Goal: Task Accomplishment & Management: Use online tool/utility

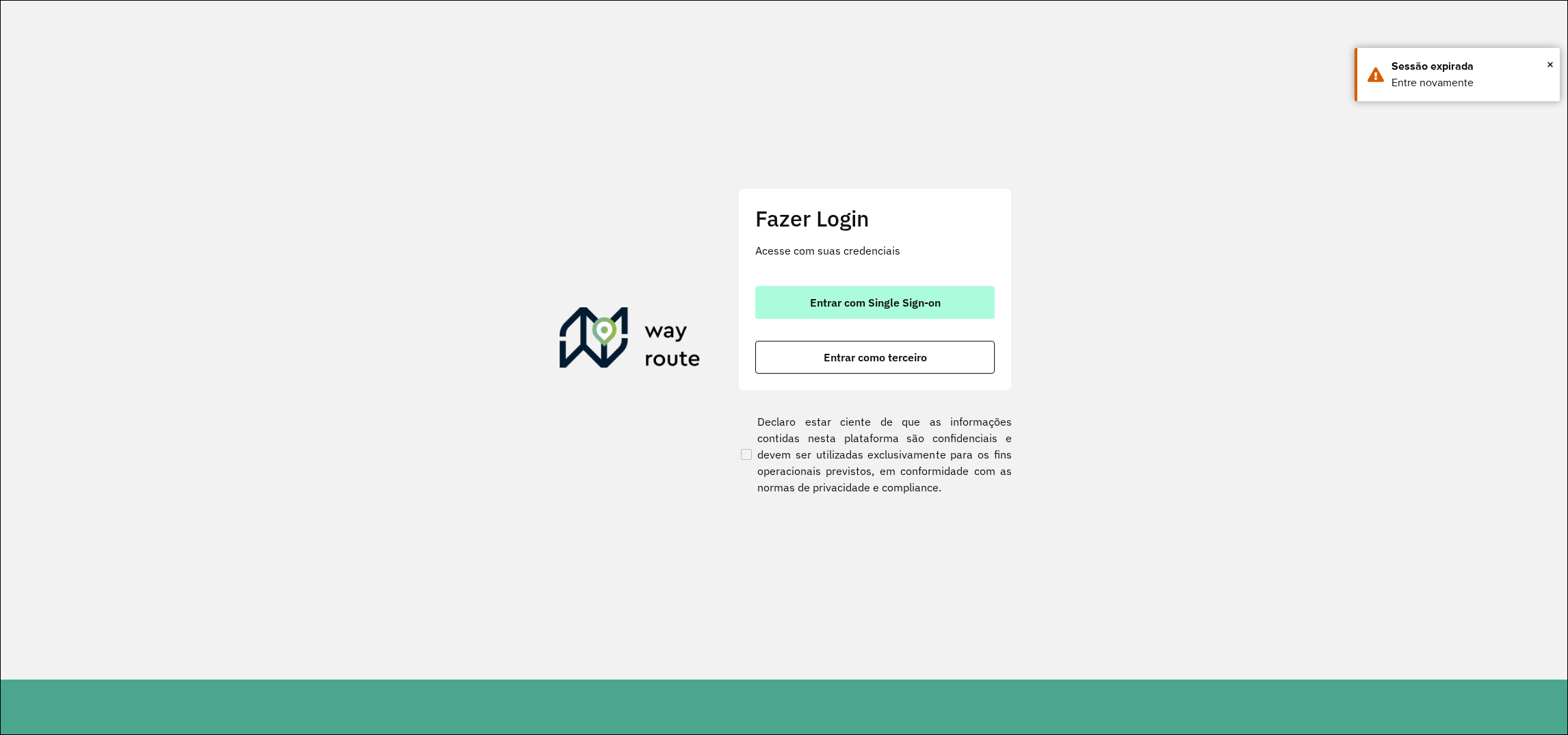
click at [889, 303] on span "Entrar com Single Sign-on" at bounding box center [875, 302] width 131 height 11
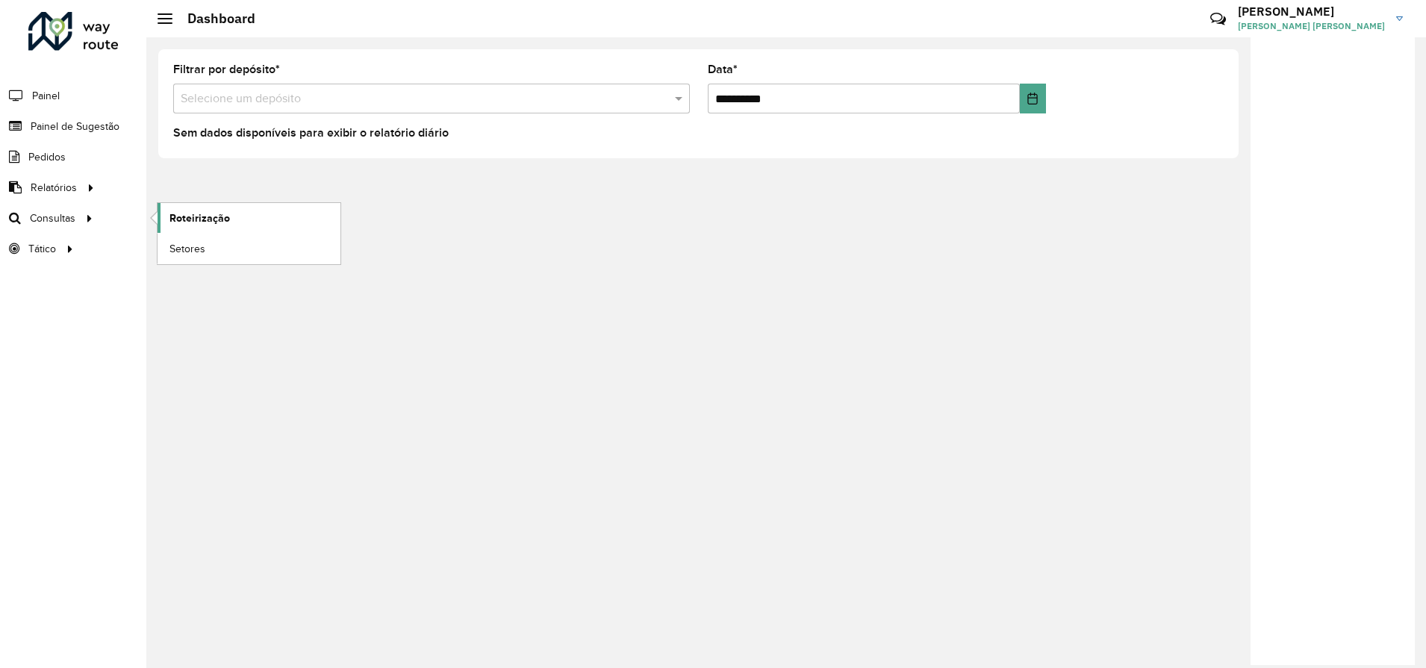
click at [216, 222] on span "Roteirização" at bounding box center [199, 219] width 60 height 16
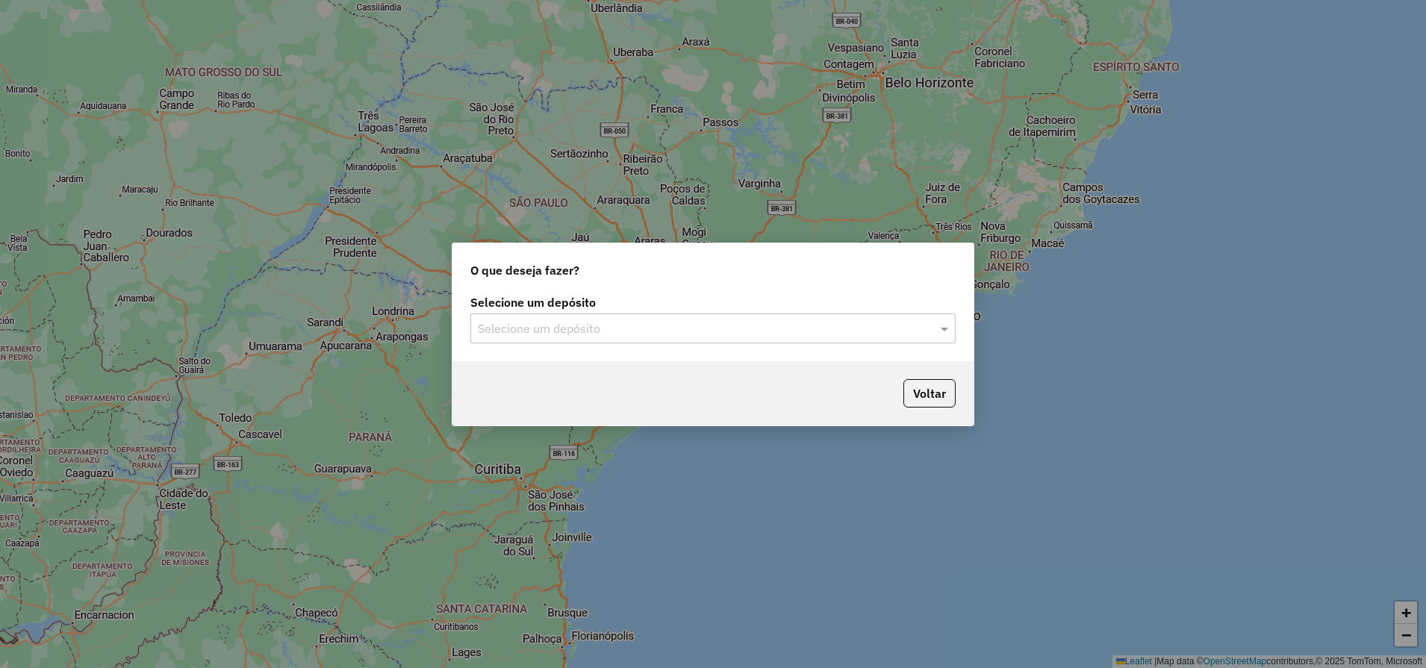
click at [892, 329] on input "text" at bounding box center [698, 329] width 440 height 18
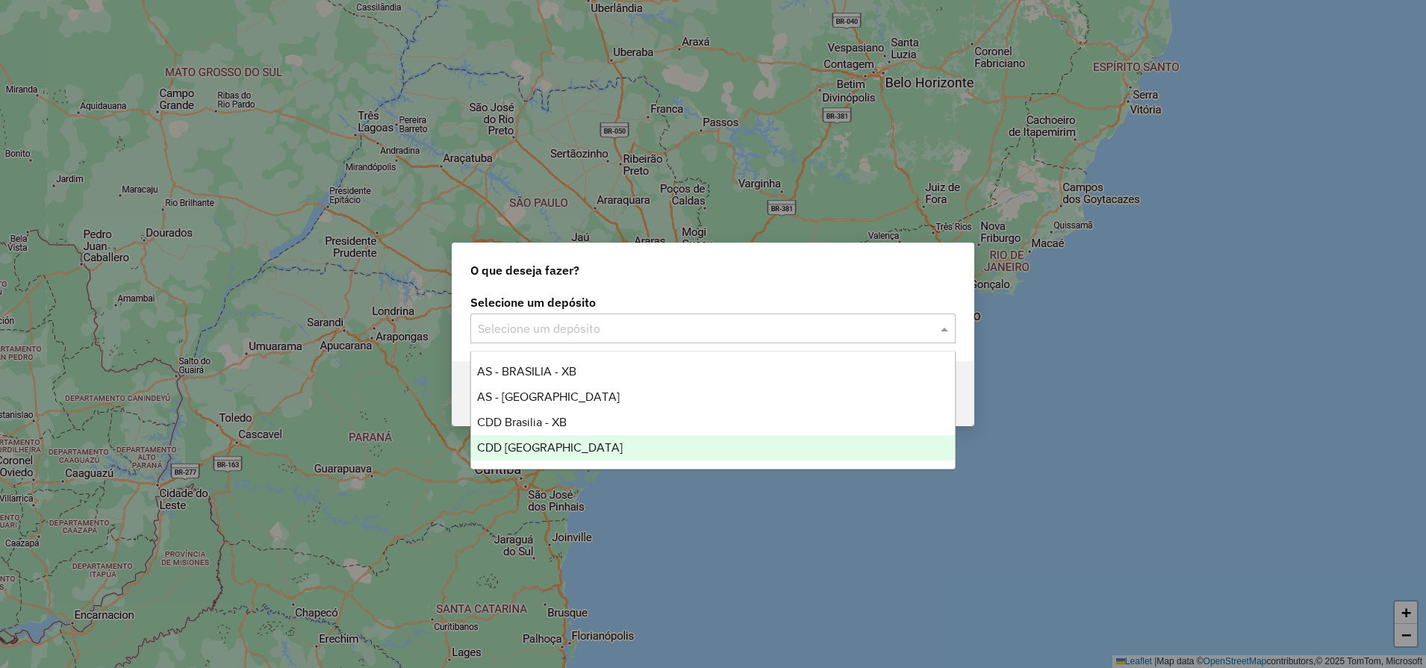
click at [523, 445] on span "CDD [GEOGRAPHIC_DATA]" at bounding box center [550, 447] width 146 height 13
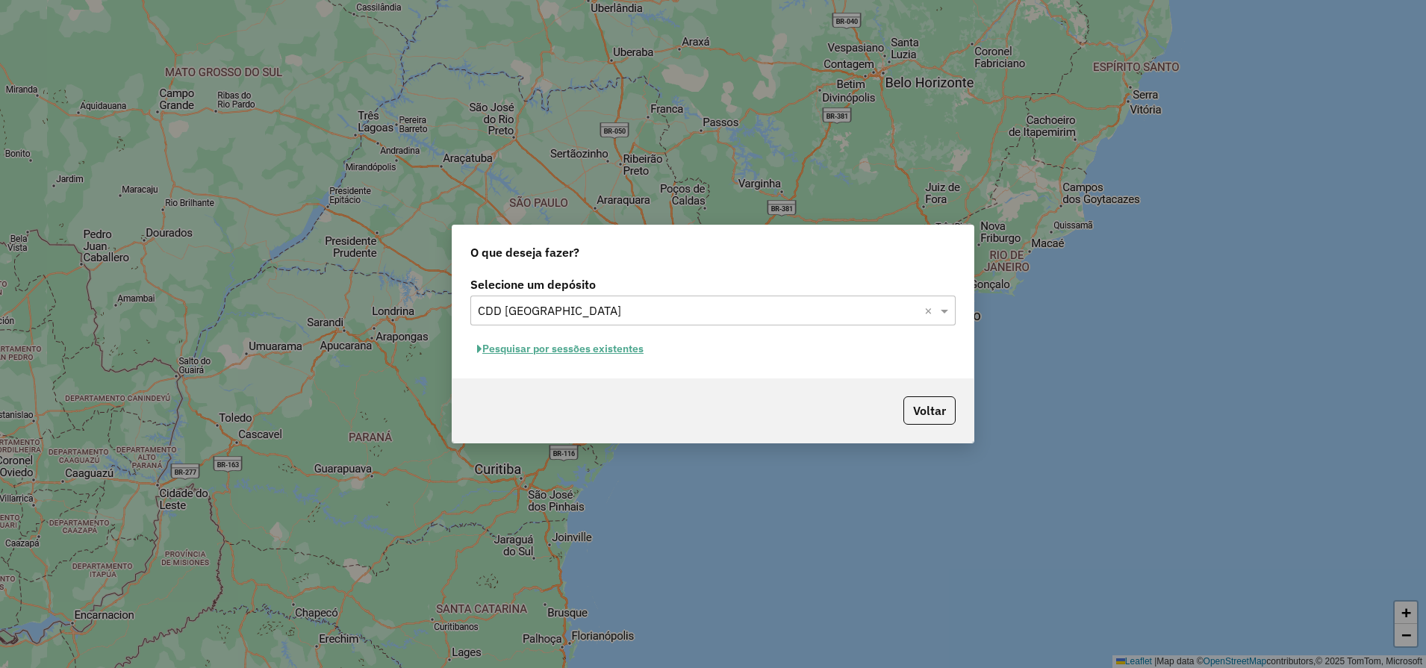
click at [650, 317] on input "text" at bounding box center [698, 311] width 440 height 18
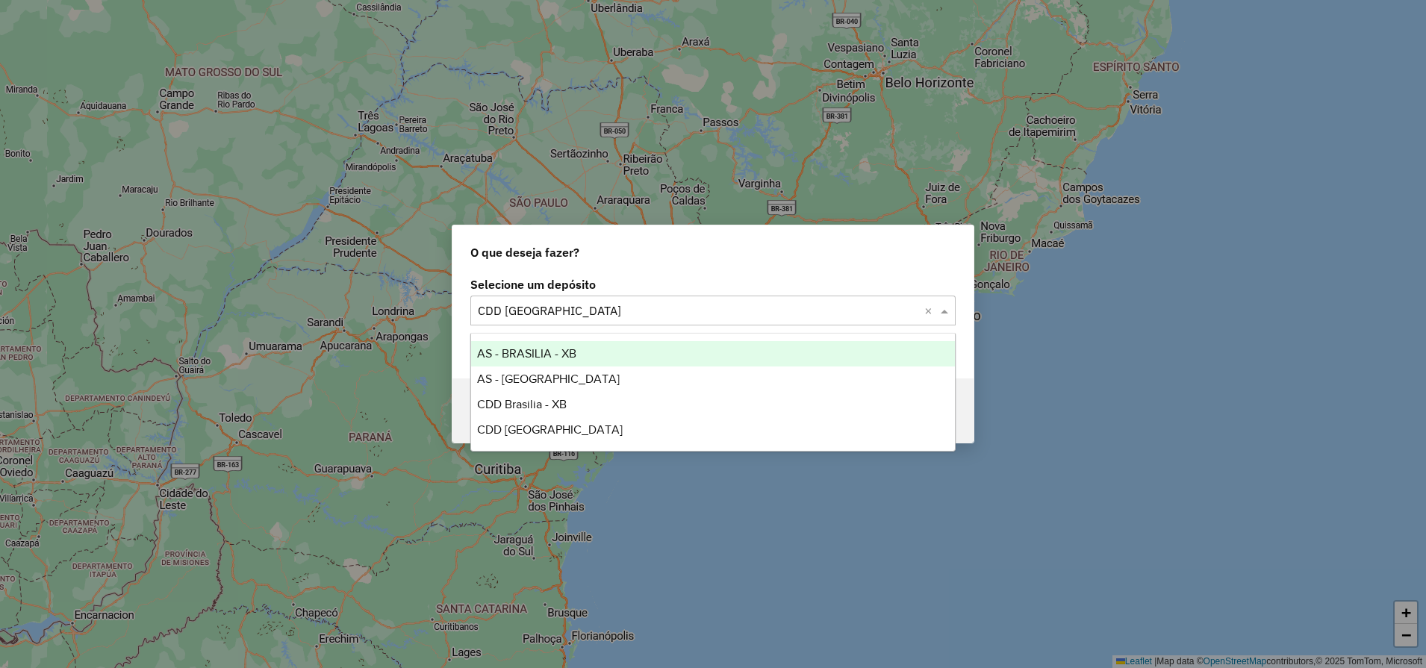
click at [803, 256] on div "O que deseja fazer?" at bounding box center [712, 249] width 521 height 48
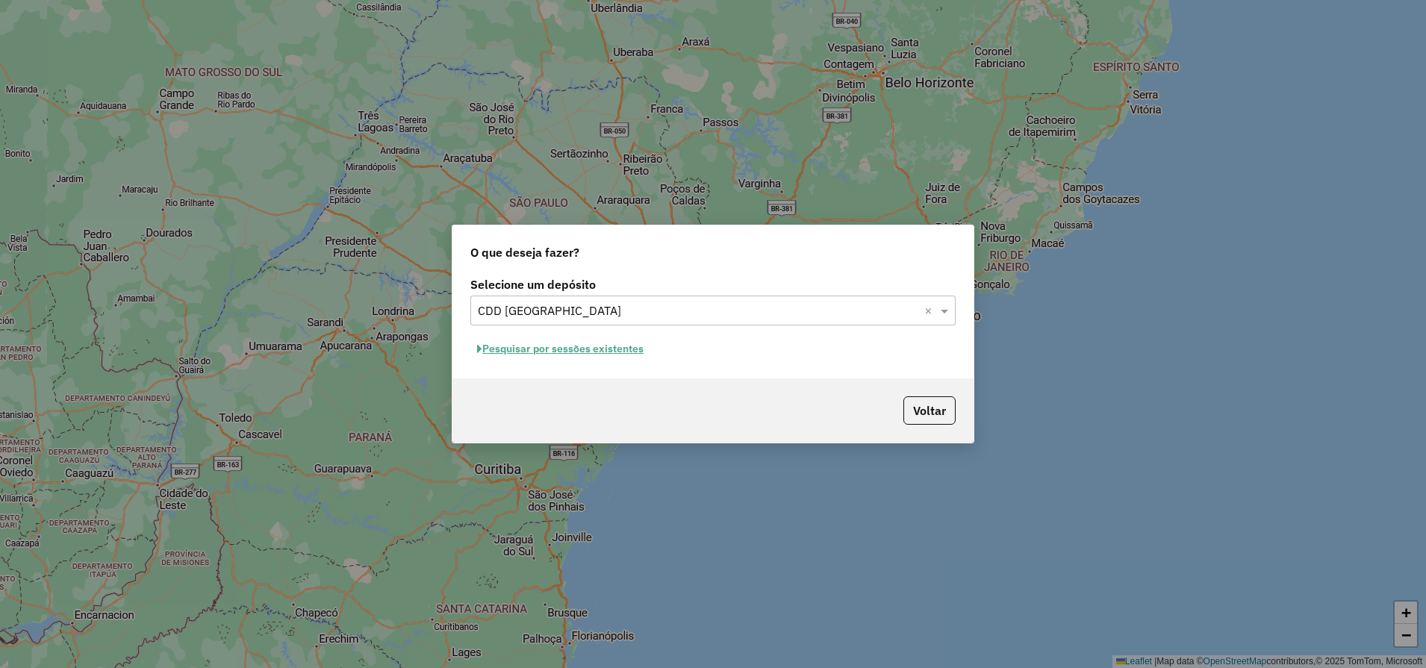
click at [604, 340] on button "Pesquisar por sessões existentes" at bounding box center [560, 348] width 180 height 23
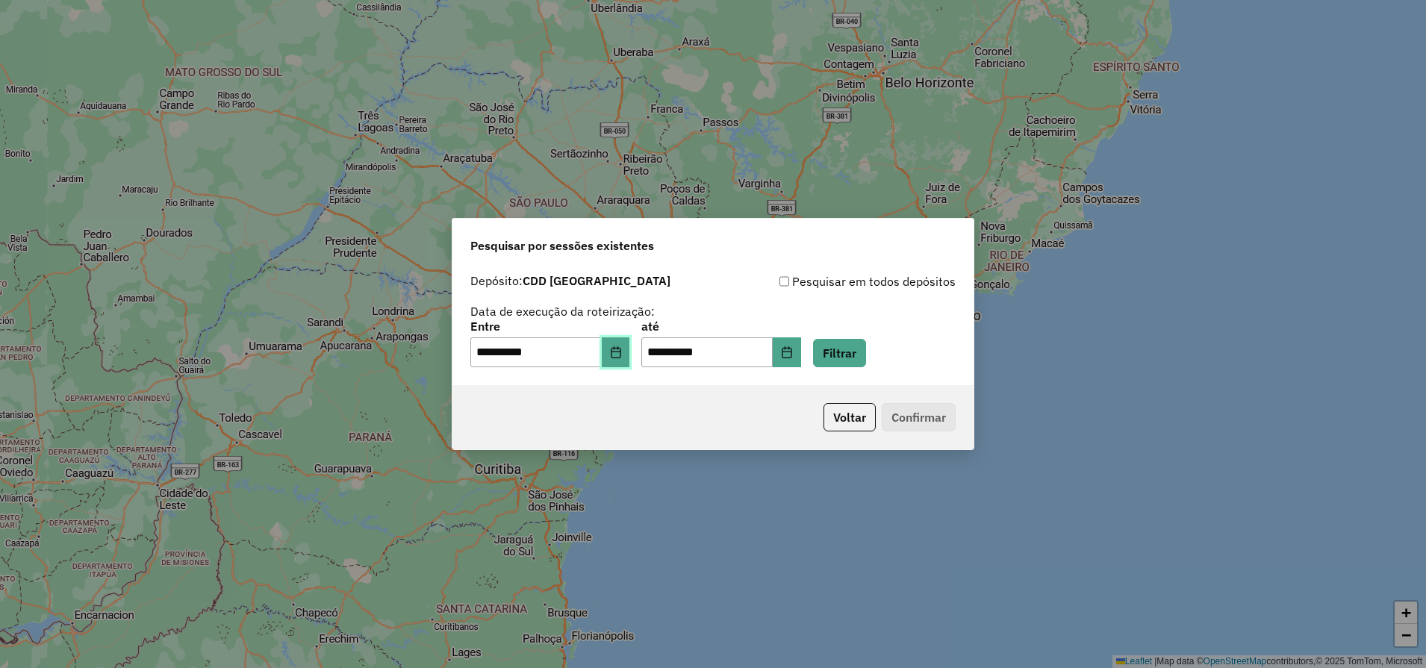
click at [622, 346] on icon "Choose Date" at bounding box center [616, 352] width 12 height 12
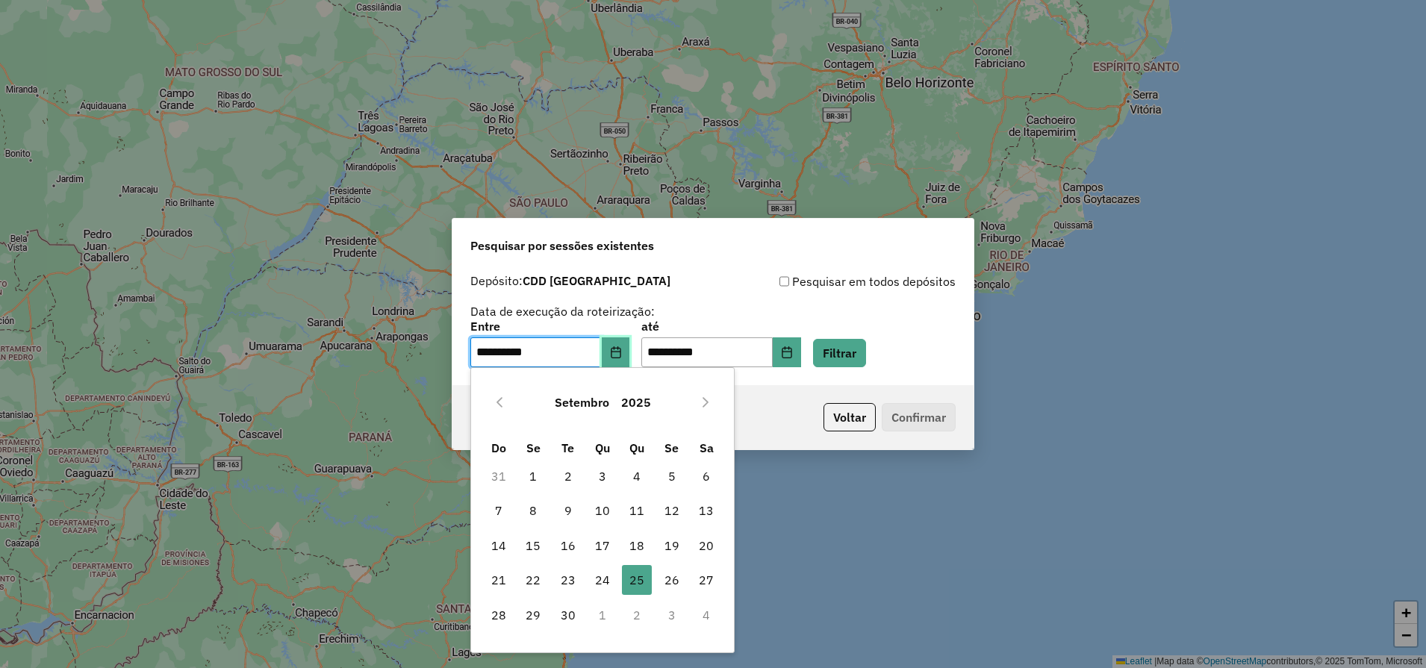
click at [622, 346] on icon "Choose Date" at bounding box center [616, 352] width 12 height 12
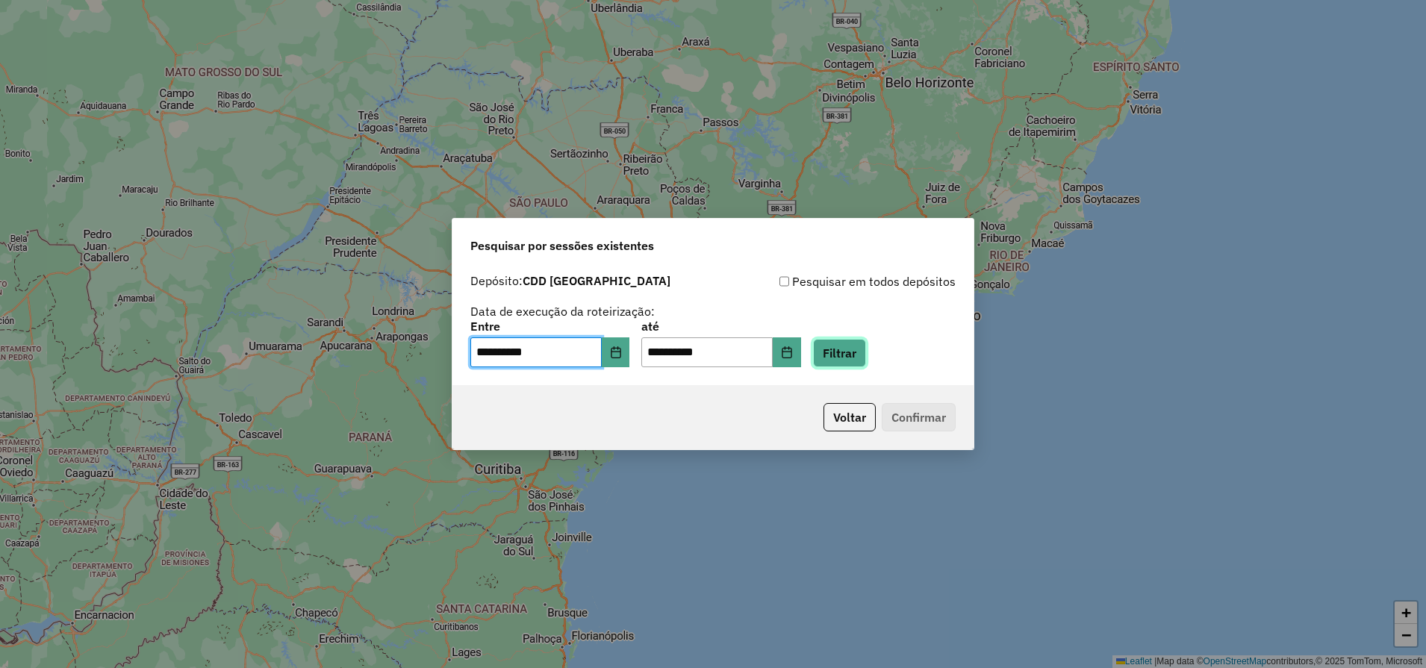
click at [866, 345] on button "Filtrar" at bounding box center [839, 353] width 53 height 28
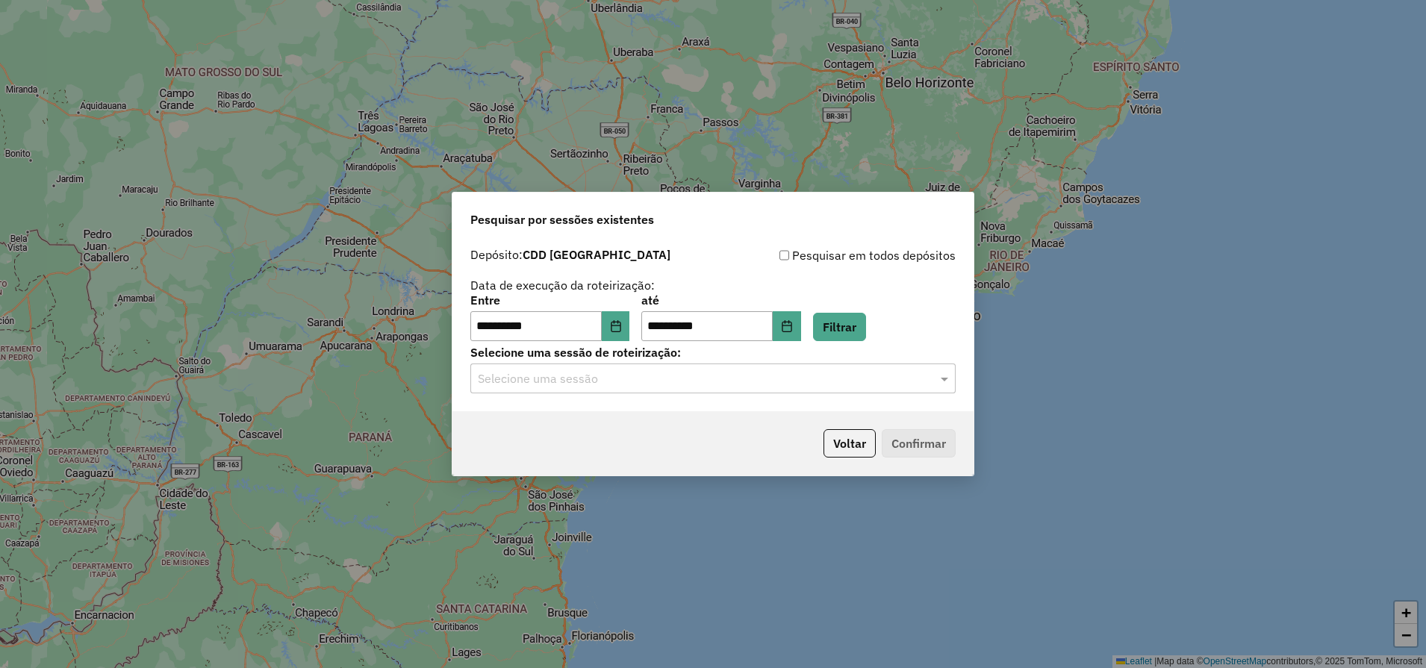
click at [735, 390] on div "Selecione uma sessão" at bounding box center [712, 379] width 485 height 30
click at [856, 442] on button "Voltar" at bounding box center [849, 443] width 52 height 28
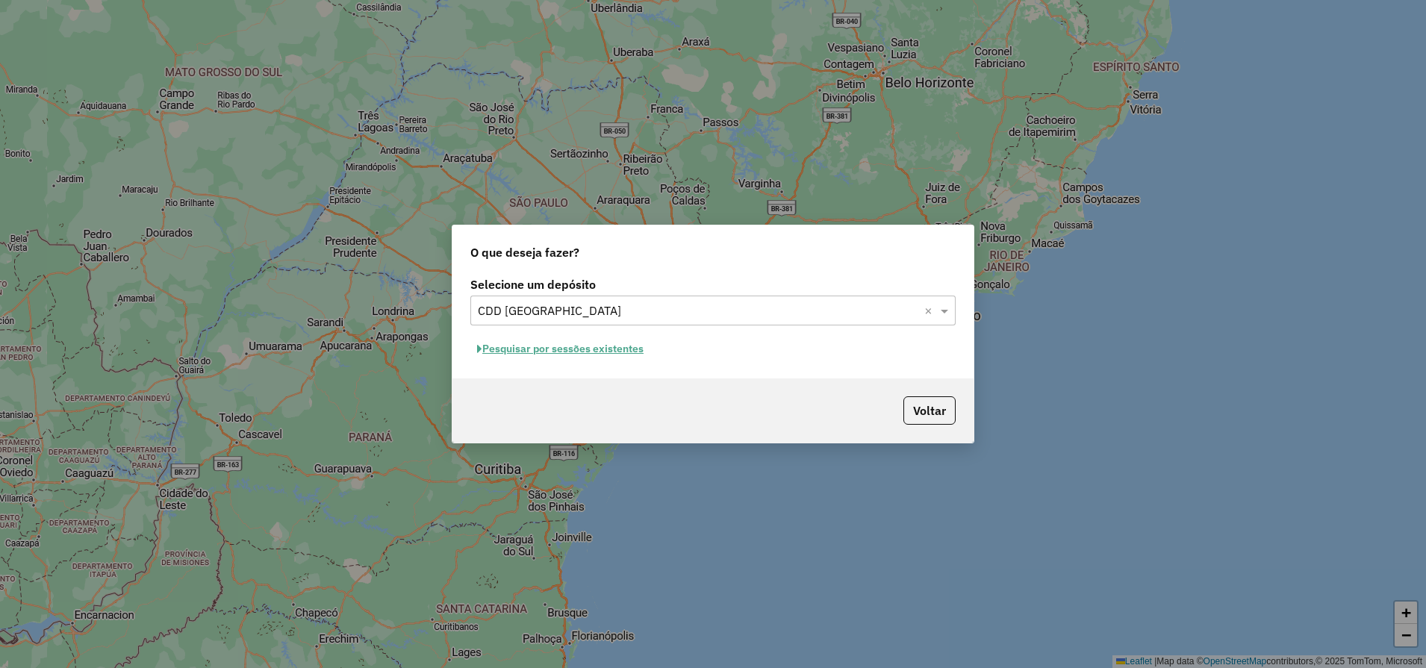
click at [602, 346] on button "Pesquisar por sessões existentes" at bounding box center [560, 348] width 180 height 23
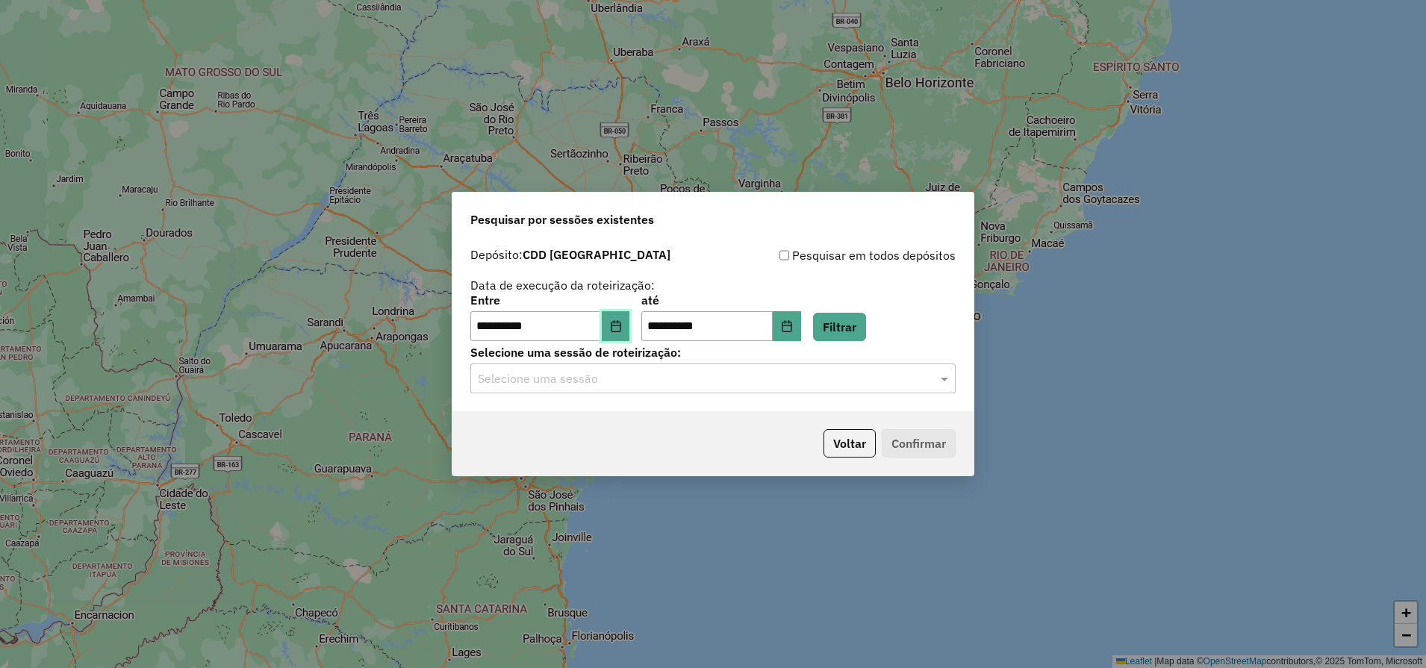
click at [618, 319] on button "Choose Date" at bounding box center [616, 326] width 28 height 30
click at [866, 329] on button "Filtrar" at bounding box center [839, 327] width 53 height 28
click at [633, 382] on input "text" at bounding box center [698, 379] width 440 height 18
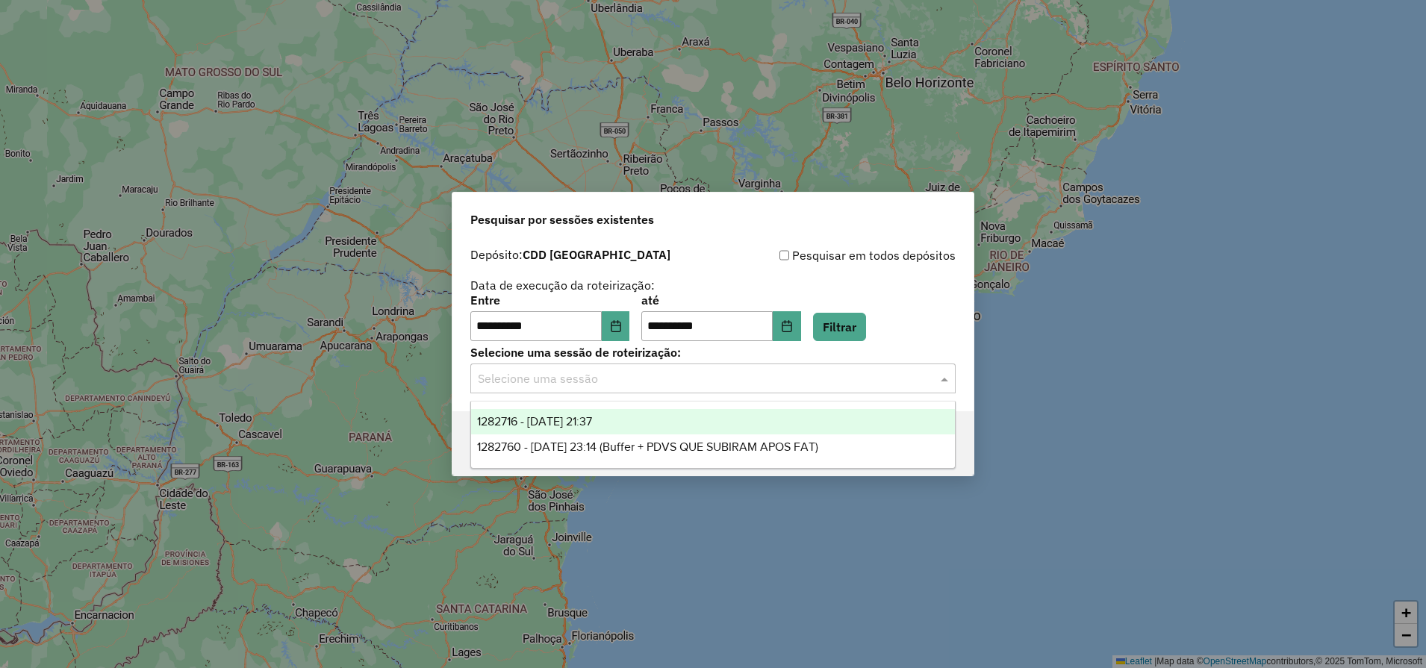
click at [589, 414] on div "1282716 - 25/09/2025 21:37" at bounding box center [713, 421] width 484 height 25
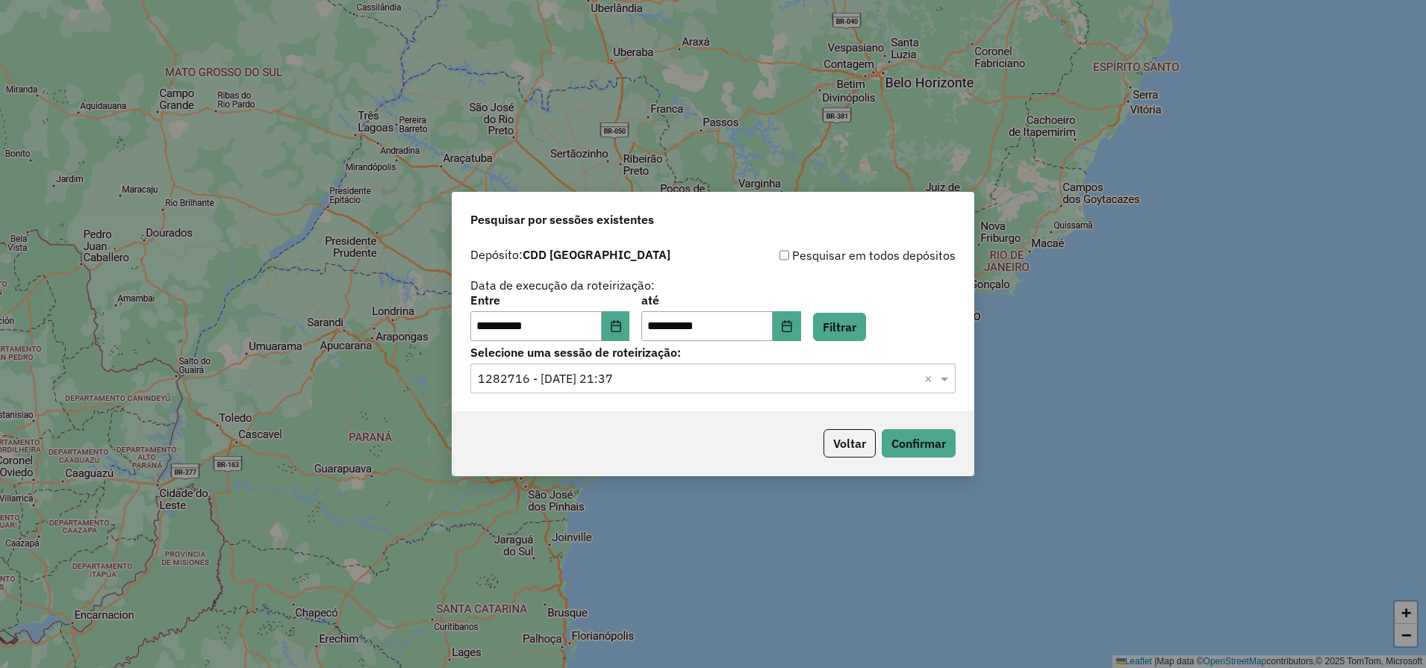
click at [960, 446] on div "Voltar Confirmar" at bounding box center [712, 443] width 521 height 64
click at [926, 442] on button "Confirmar" at bounding box center [919, 443] width 74 height 28
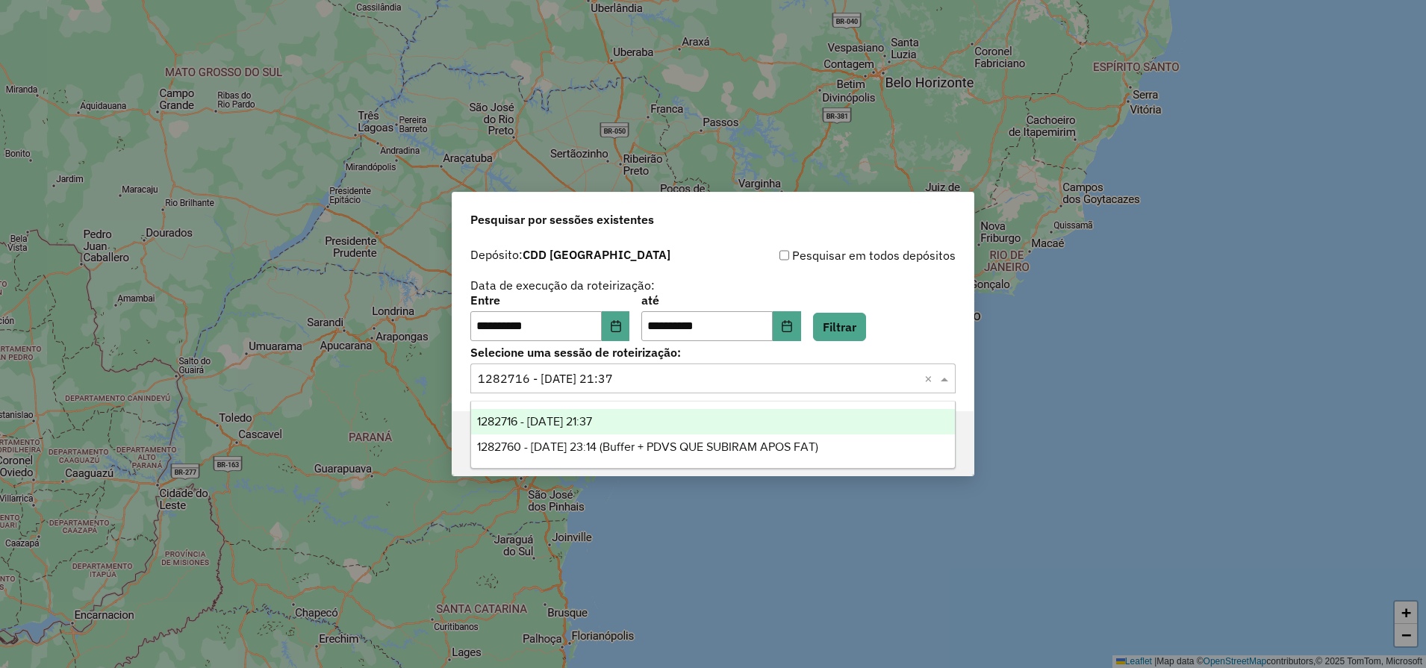
click at [909, 375] on input "text" at bounding box center [698, 379] width 440 height 18
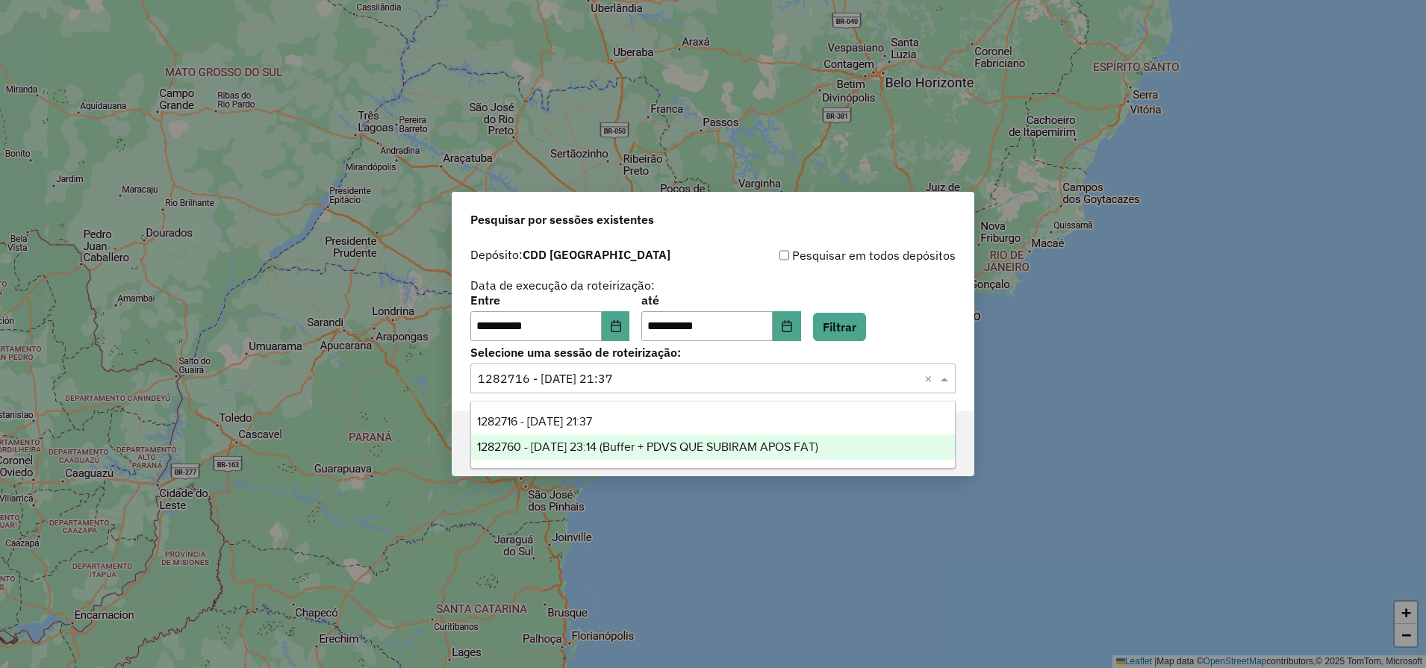
click at [589, 447] on span "1282760 - 25/09/2025 23:14 (Buffer + PDVS QUE SUBIRAM APOS FAT)" at bounding box center [647, 446] width 341 height 13
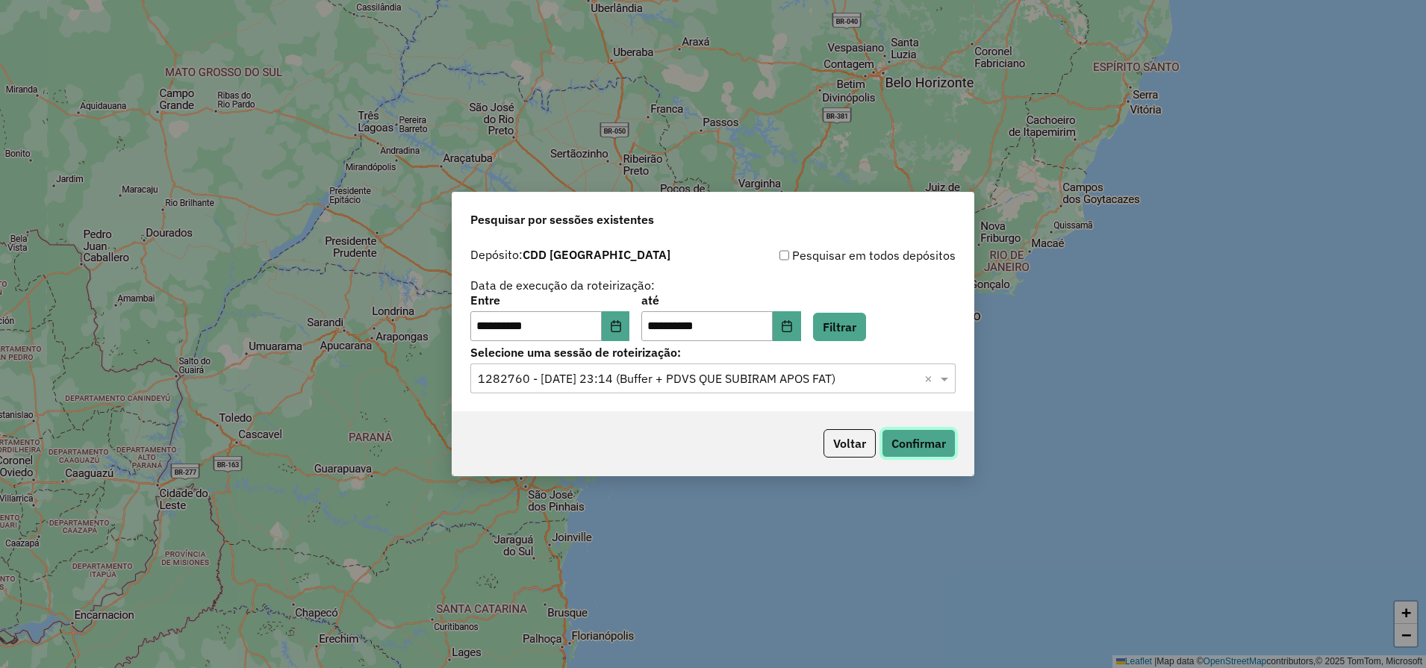
click at [923, 440] on button "Confirmar" at bounding box center [919, 443] width 74 height 28
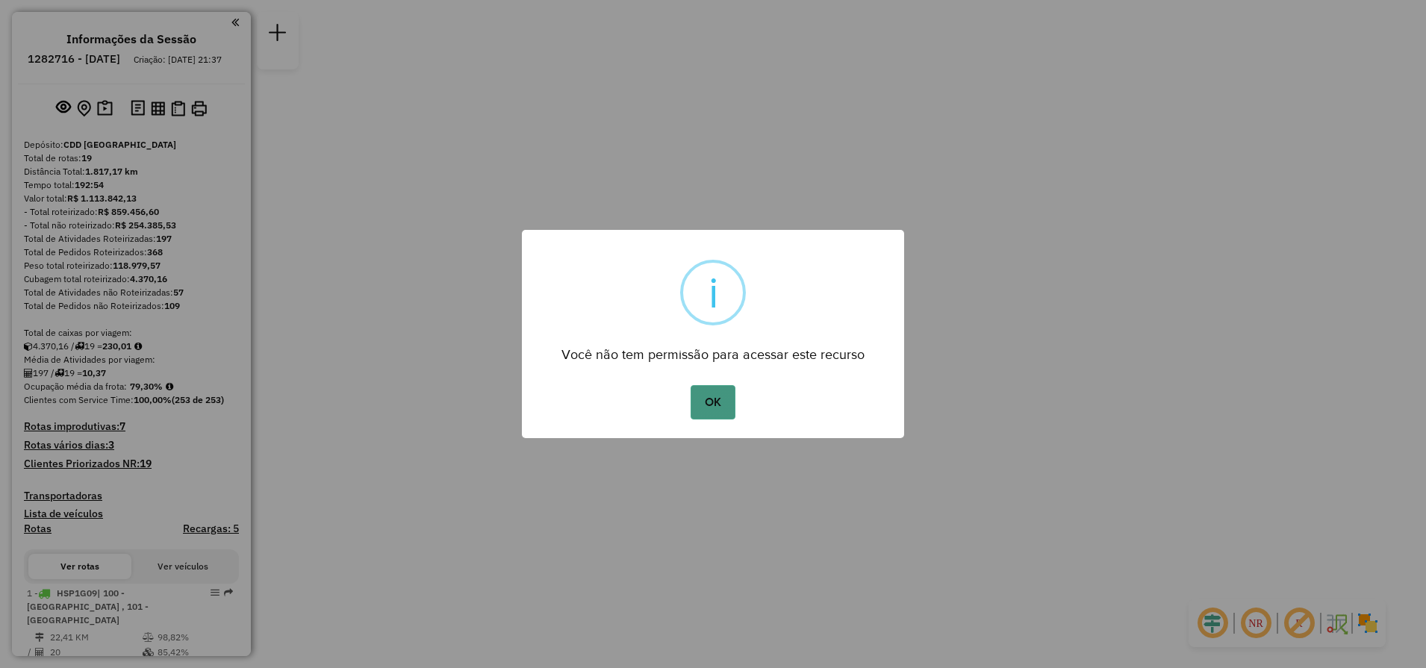
click at [720, 416] on button "OK" at bounding box center [713, 402] width 44 height 34
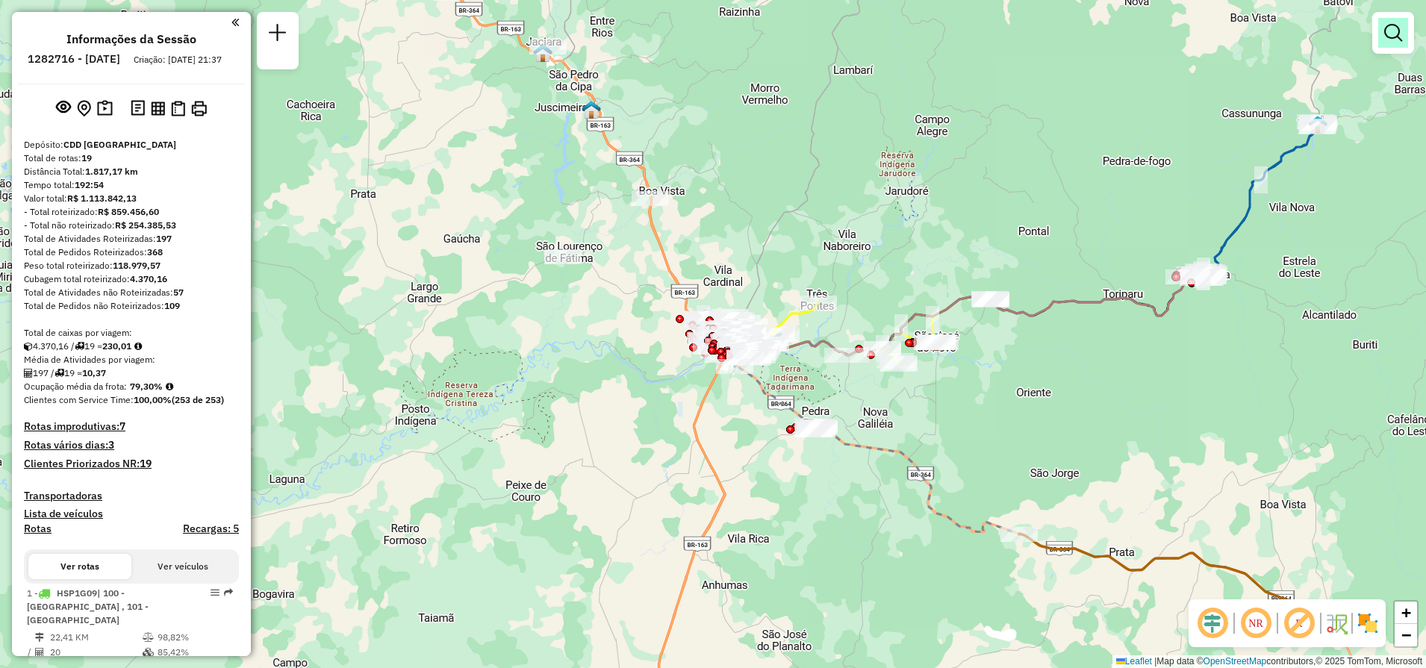
click at [1385, 35] on em at bounding box center [1393, 33] width 18 height 18
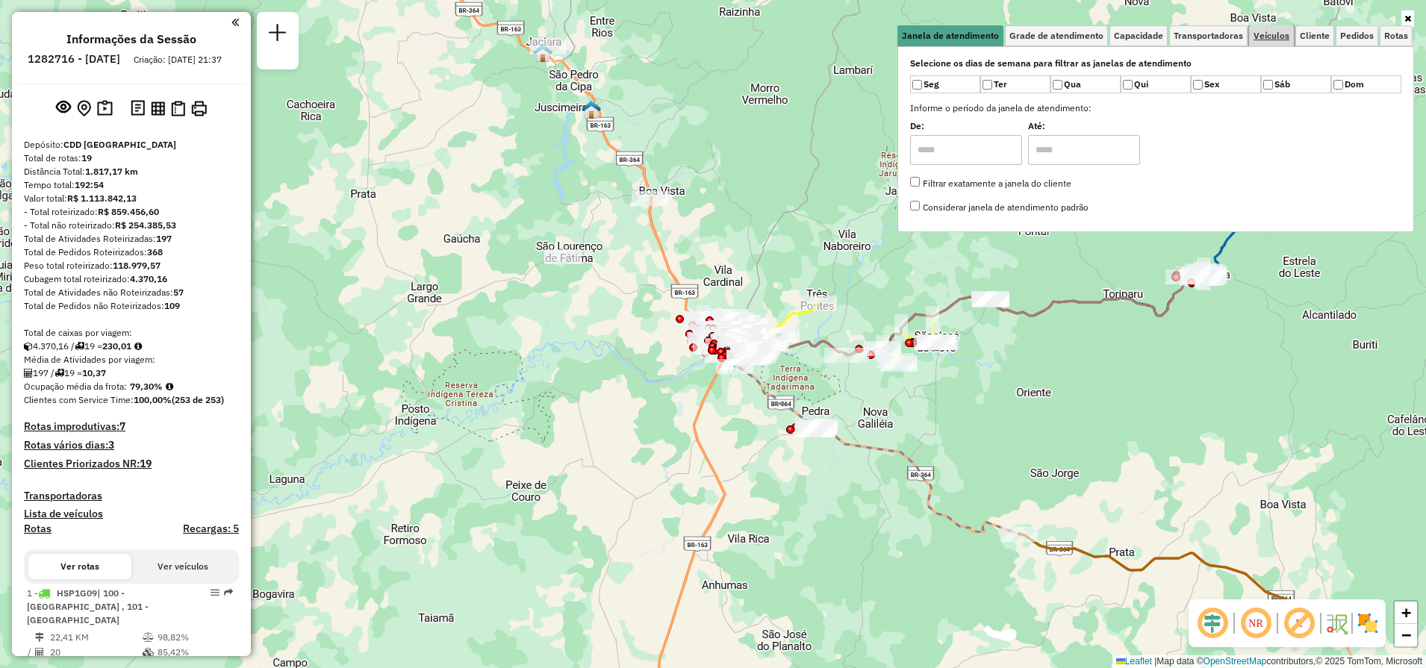
click at [1289, 32] on span "Veículos" at bounding box center [1271, 35] width 36 height 9
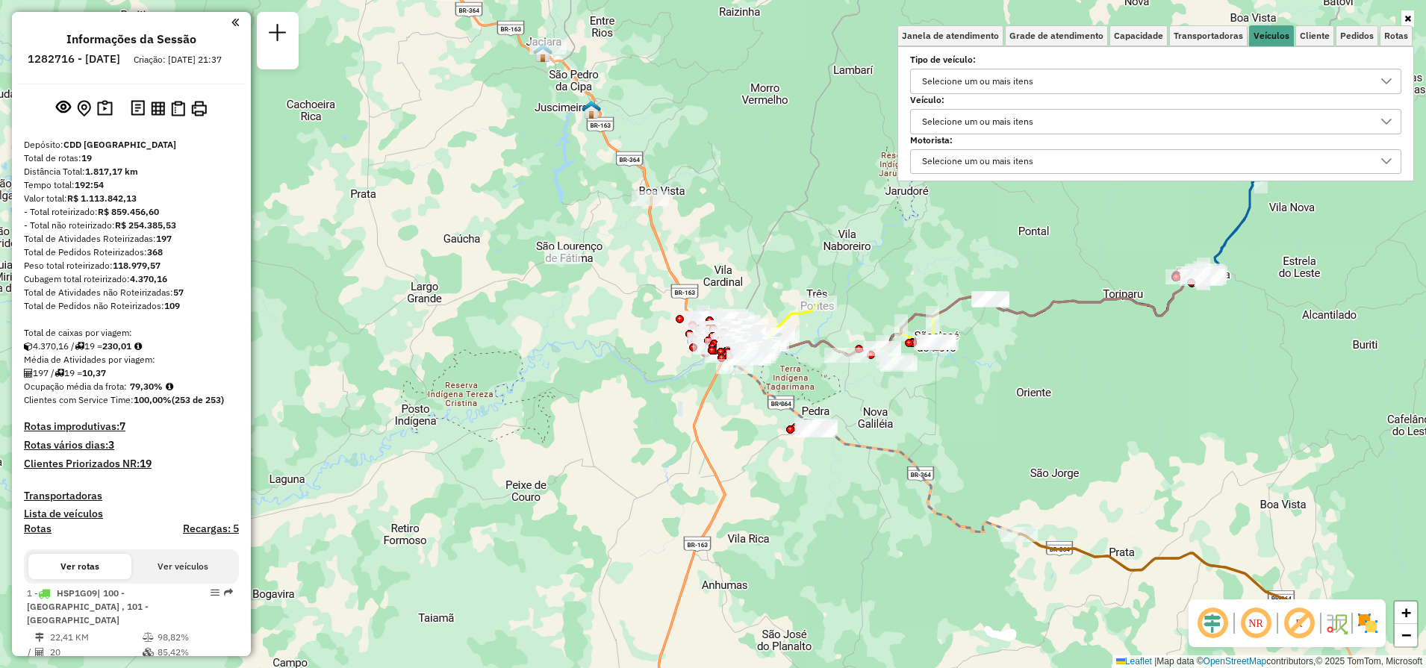
click at [998, 128] on div "Selecione um ou mais itens" at bounding box center [978, 122] width 122 height 24
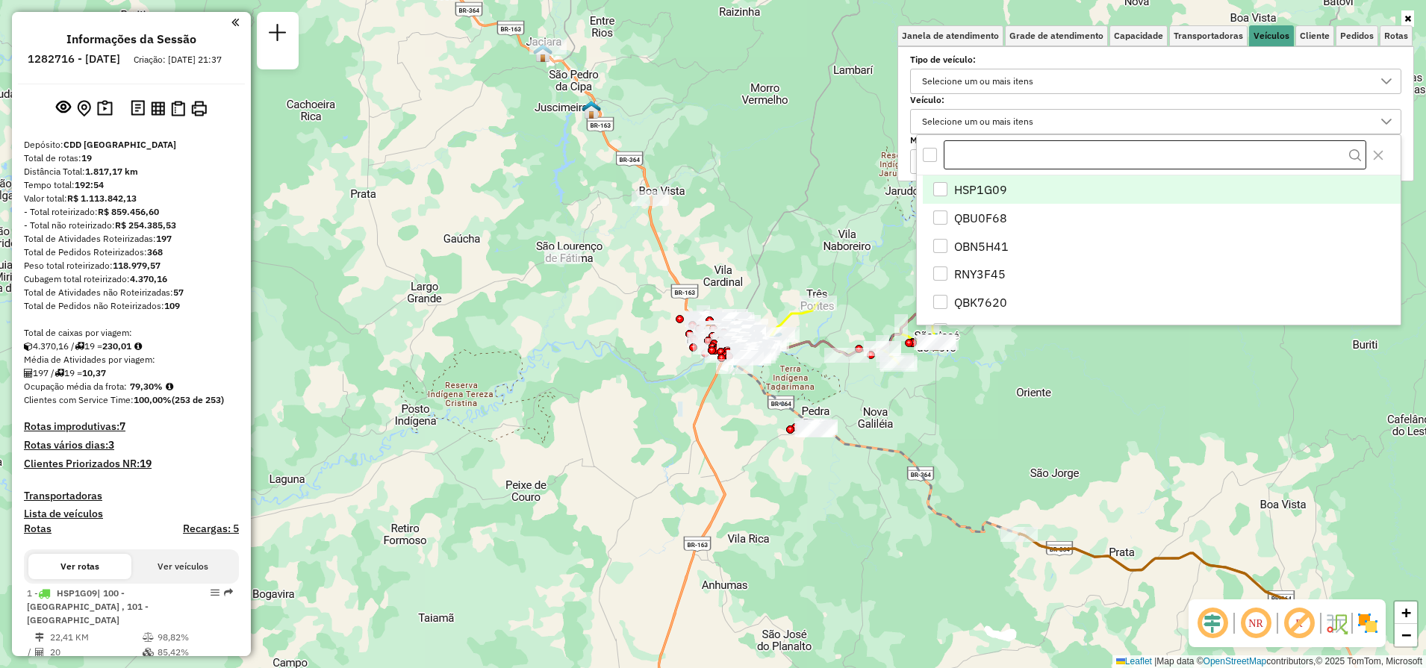
click at [998, 149] on input "text" at bounding box center [1155, 155] width 423 height 30
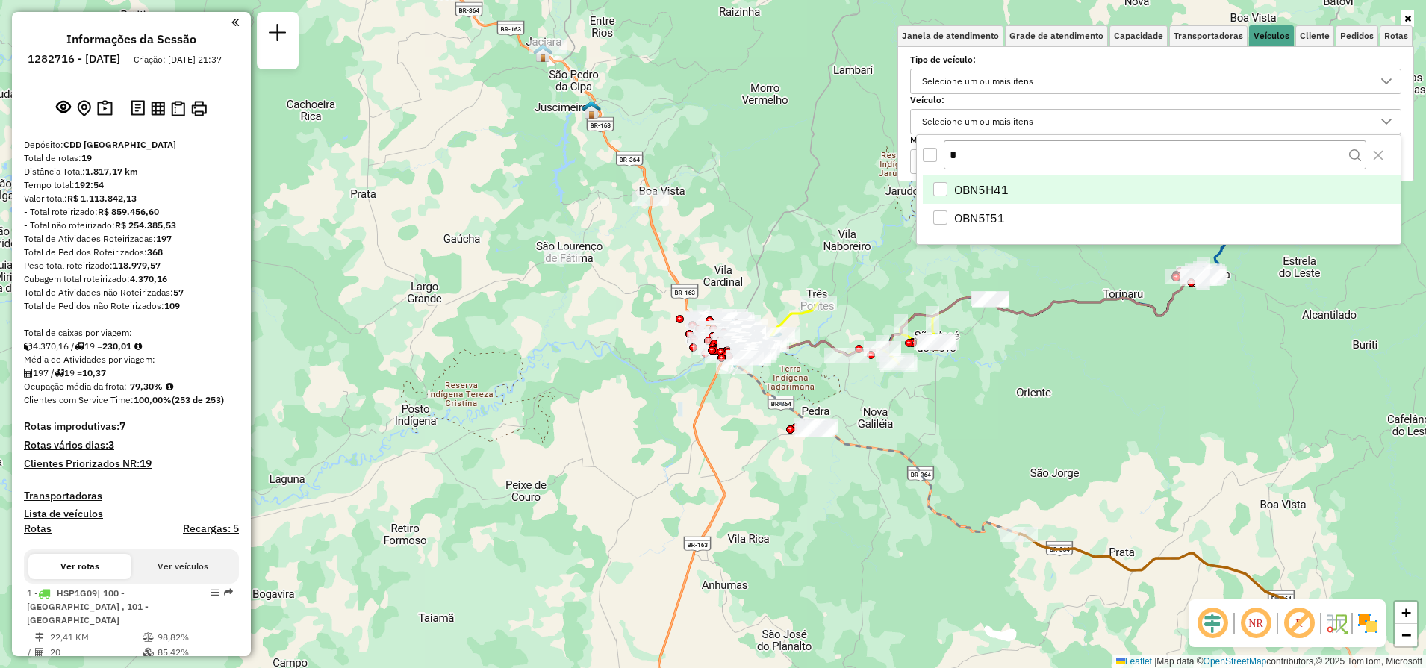
type input "*"
click at [993, 189] on span "OBN5H41" at bounding box center [981, 190] width 54 height 18
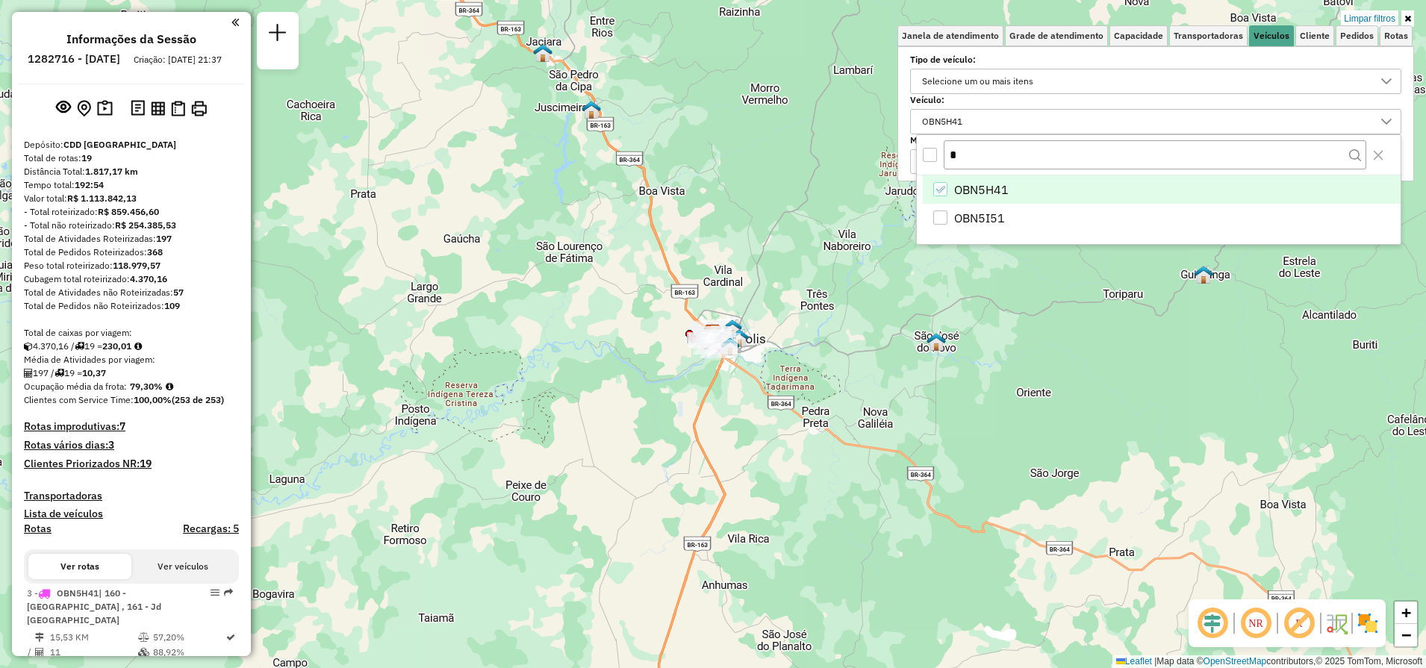
click at [1410, 19] on icon at bounding box center [1407, 18] width 7 height 9
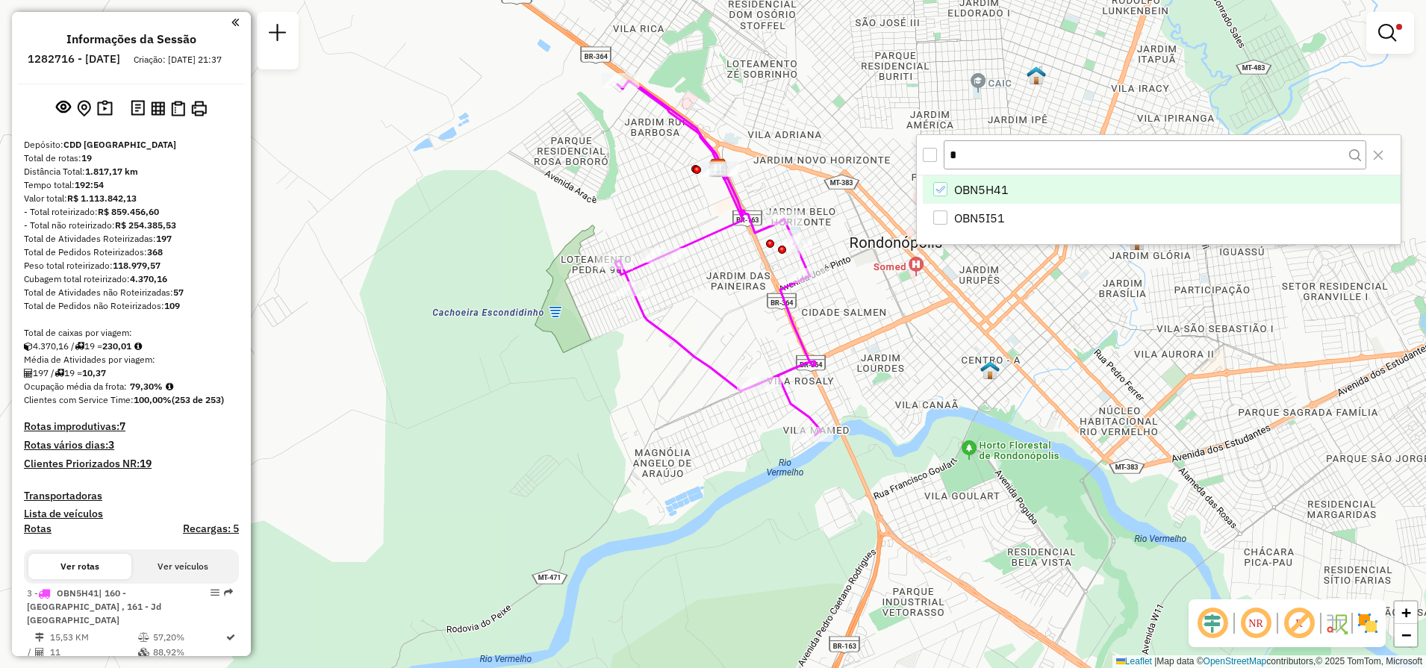
drag, startPoint x: 1021, startPoint y: 424, endPoint x: 720, endPoint y: 222, distance: 362.8
click at [720, 222] on icon at bounding box center [703, 211] width 80 height 89
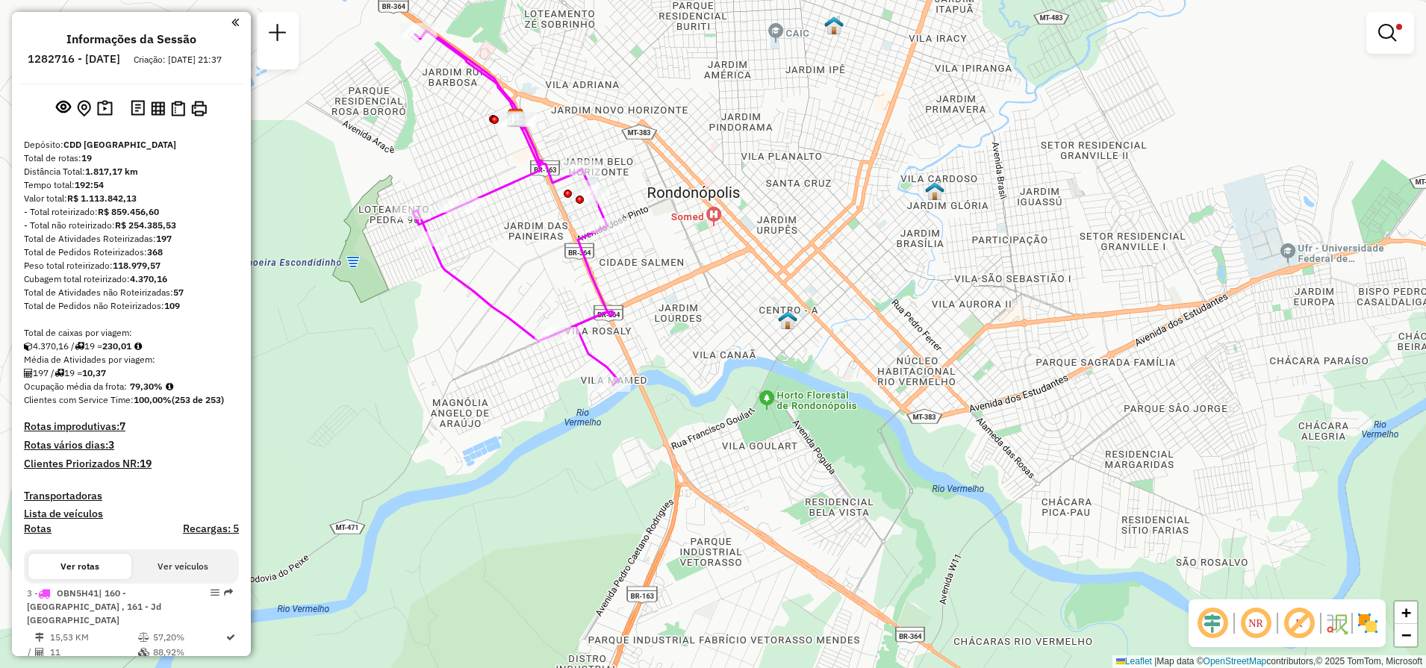
drag, startPoint x: 1049, startPoint y: 364, endPoint x: 841, endPoint y: 315, distance: 213.1
click at [841, 315] on div "Limpar filtros Janela de atendimento Grade de atendimento Capacidade Transporta…" at bounding box center [713, 334] width 1426 height 668
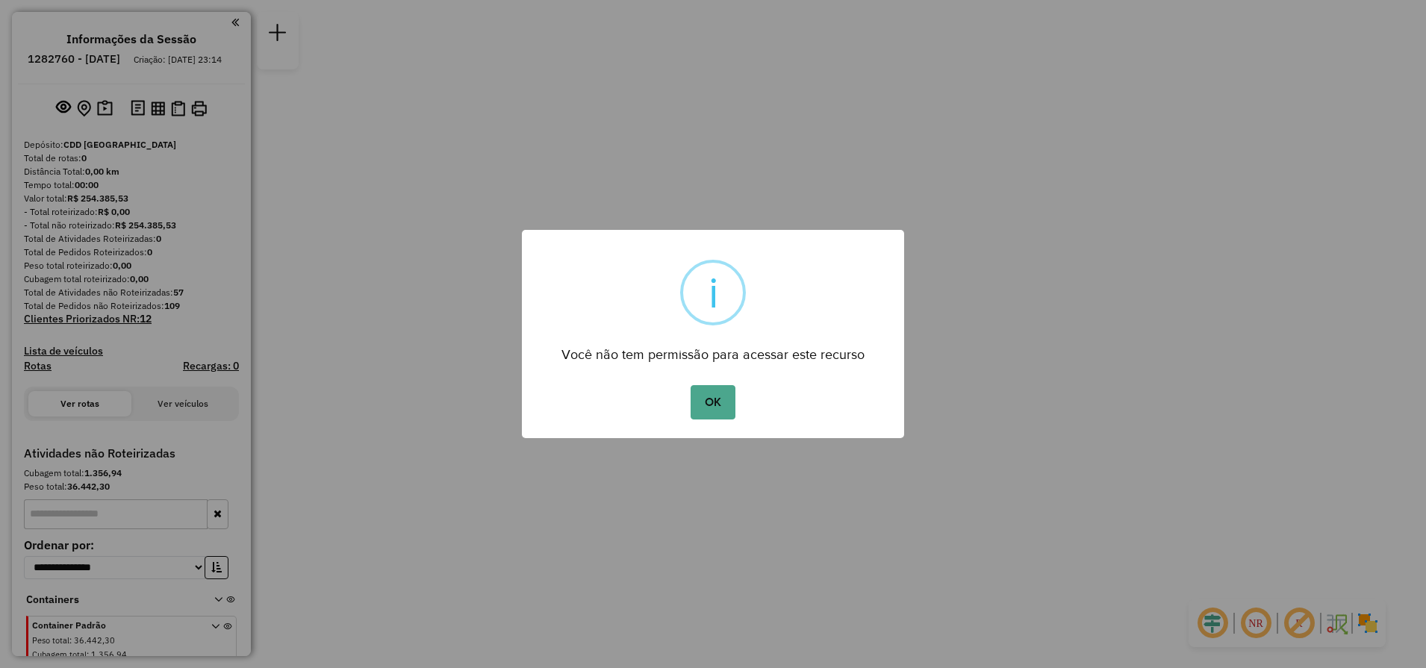
click at [691, 385] on button "OK" at bounding box center [713, 402] width 44 height 34
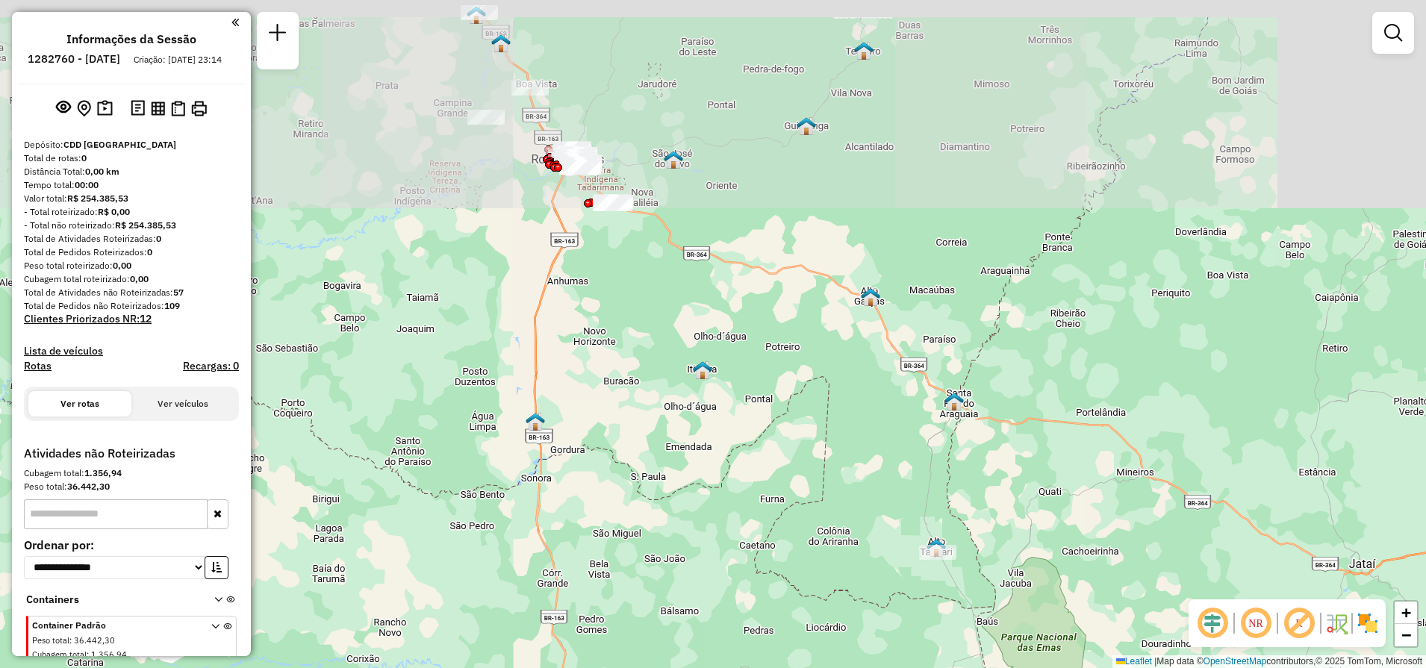
drag, startPoint x: 876, startPoint y: 288, endPoint x: 842, endPoint y: 443, distance: 158.9
click at [842, 443] on div "Janela de atendimento Grade de atendimento Capacidade Transportadoras Veículos …" at bounding box center [713, 334] width 1426 height 668
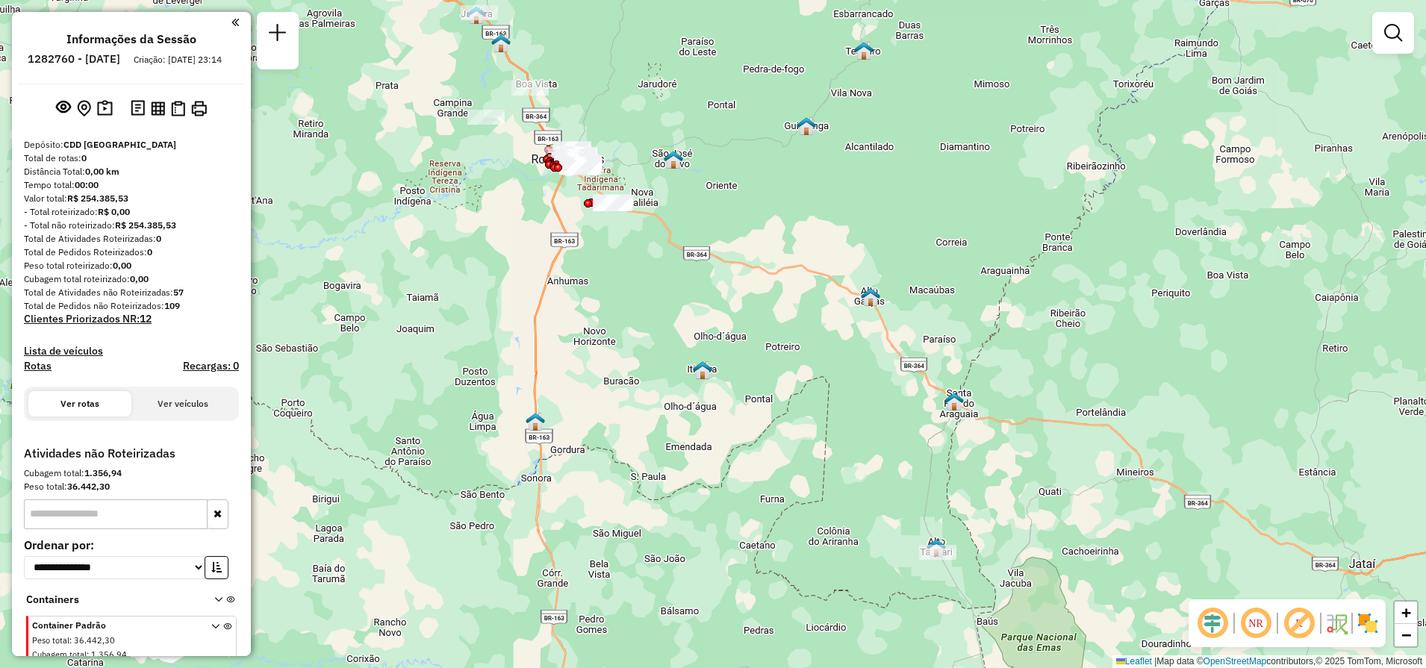
scroll to position [38, 0]
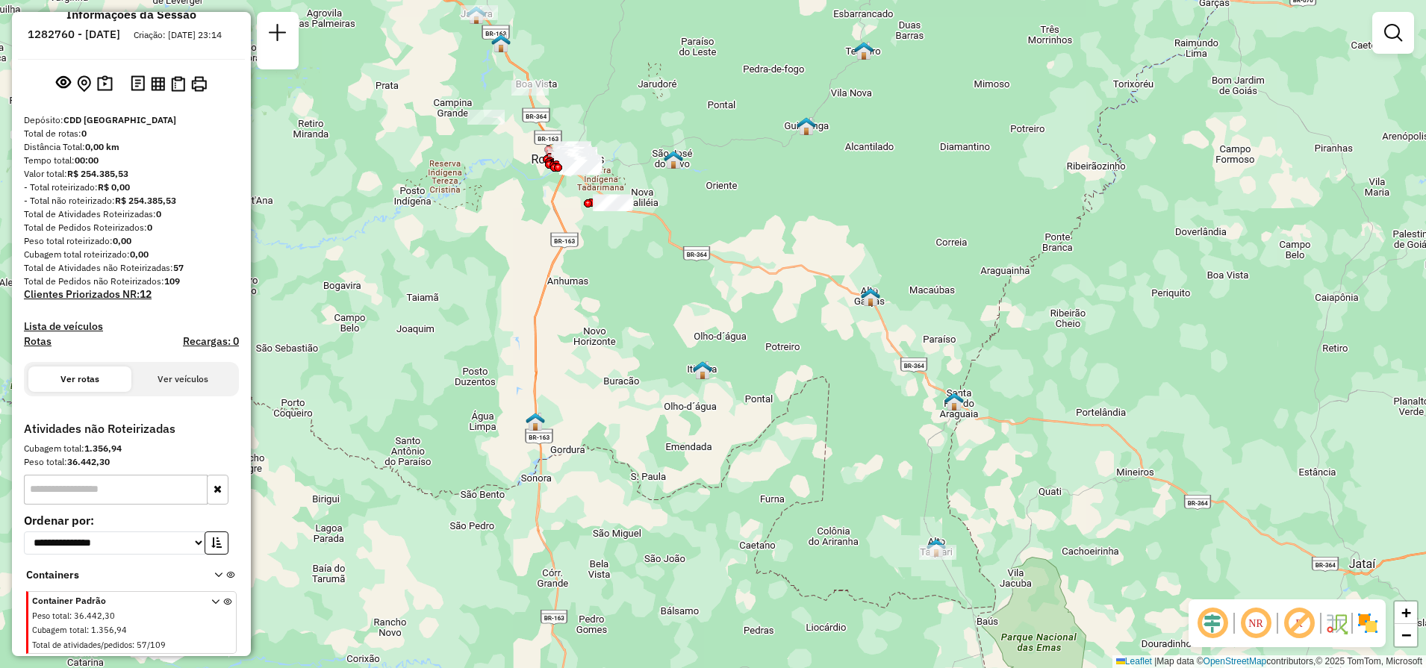
click at [228, 408] on div at bounding box center [131, 414] width 215 height 13
